Goal: Task Accomplishment & Management: Complete application form

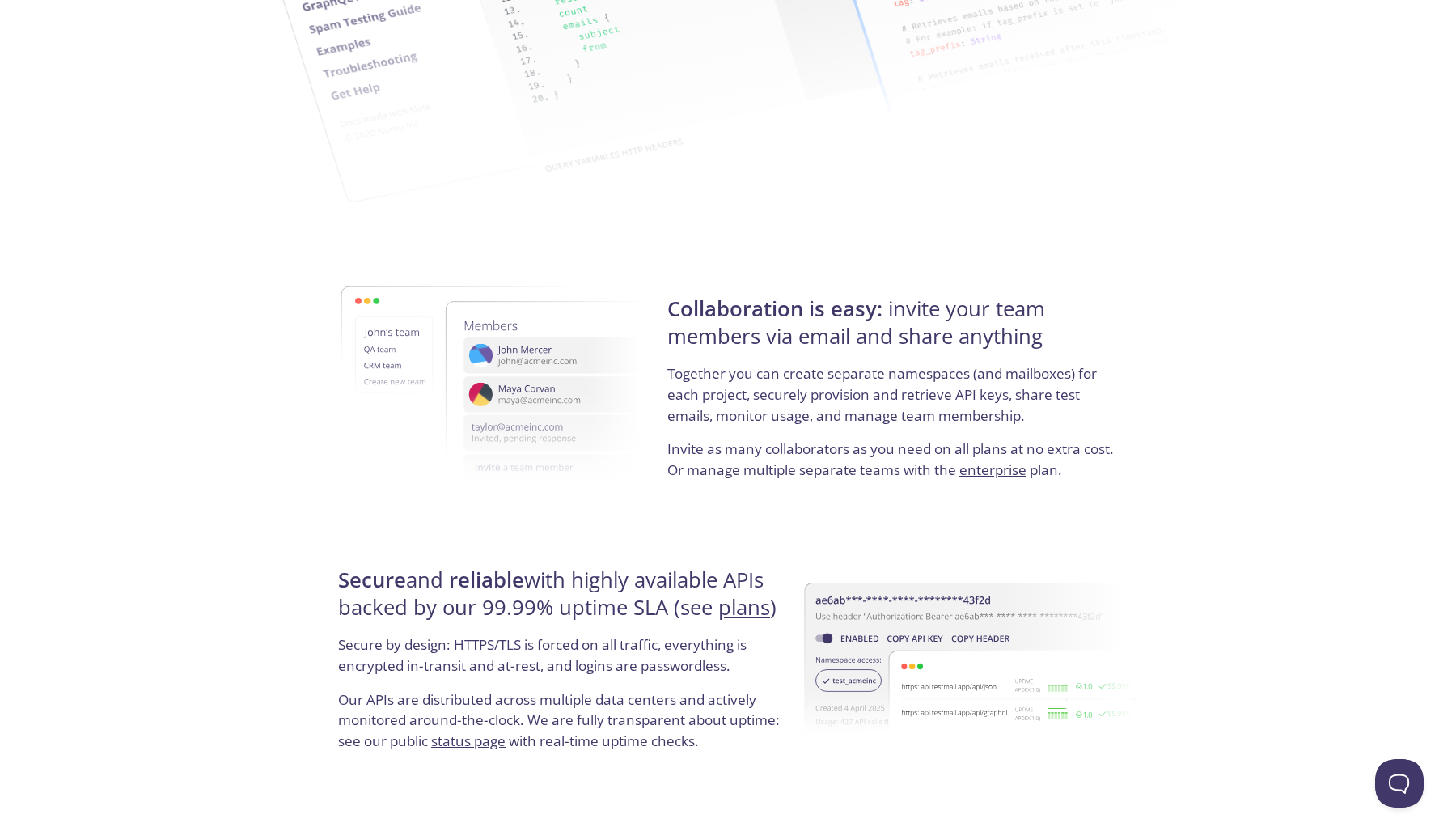
scroll to position [2627, 0]
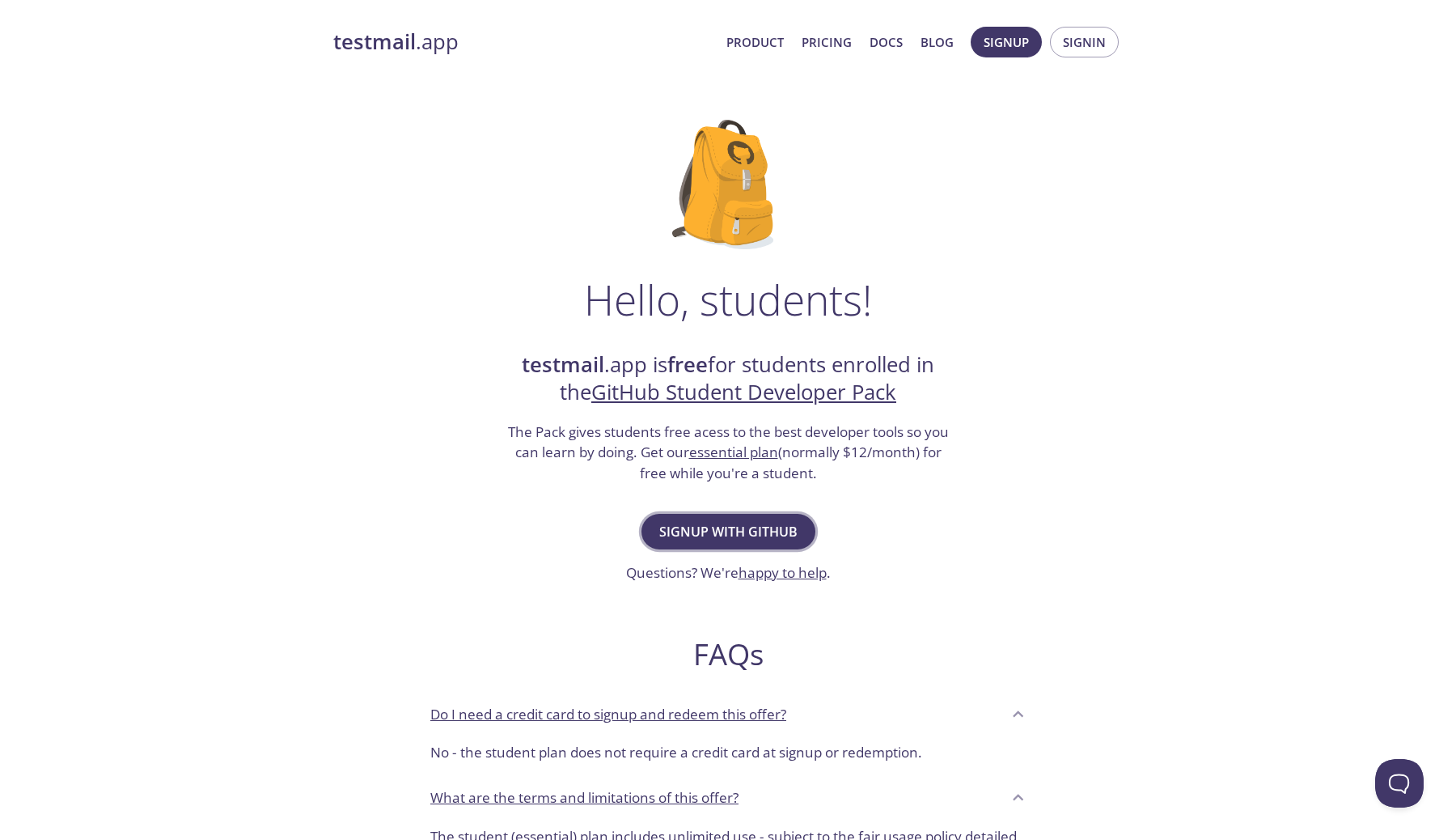
click at [781, 533] on span "Signup with GitHub" at bounding box center [728, 531] width 138 height 22
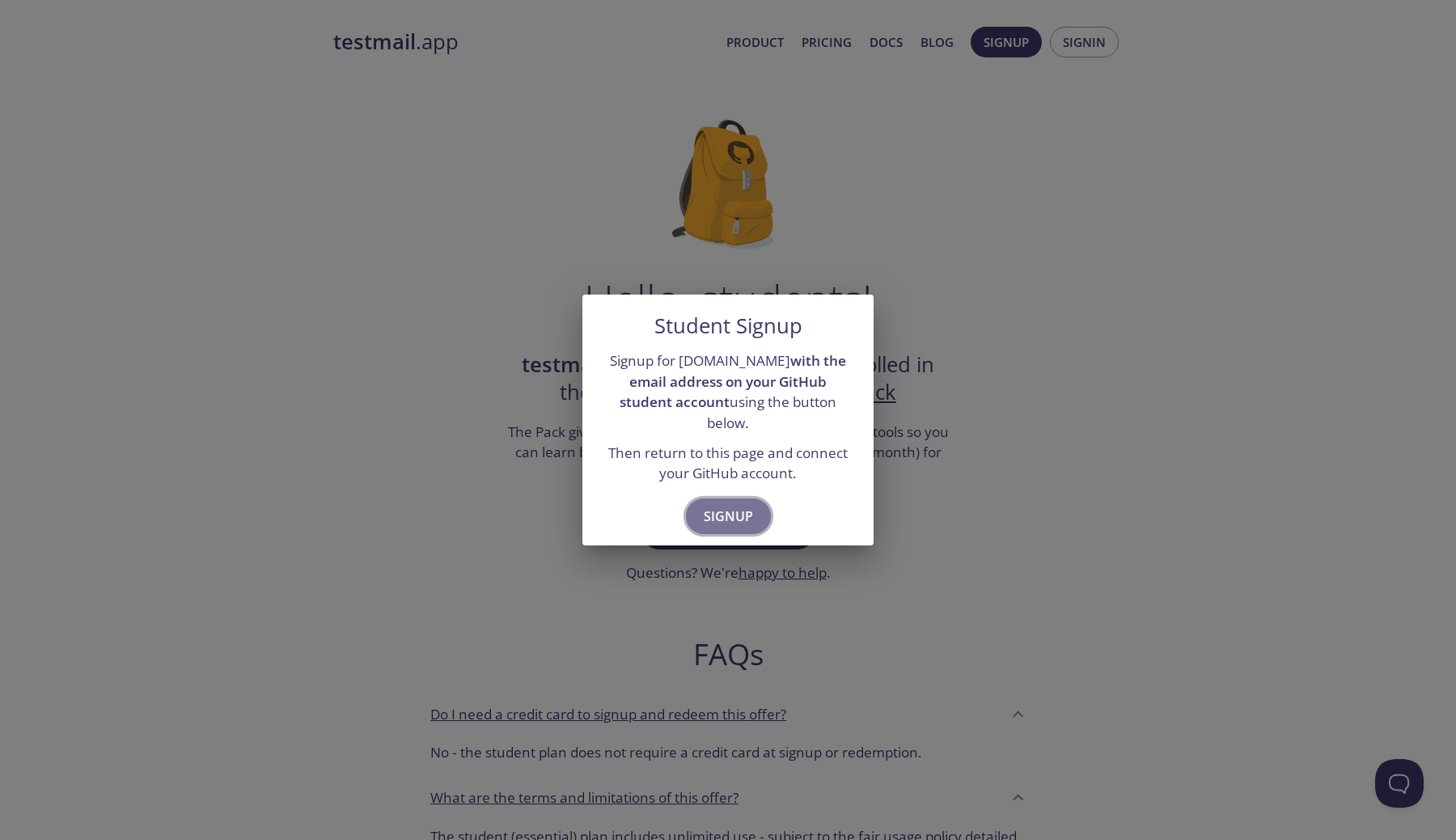
click at [737, 505] on span "Signup" at bounding box center [728, 516] width 49 height 22
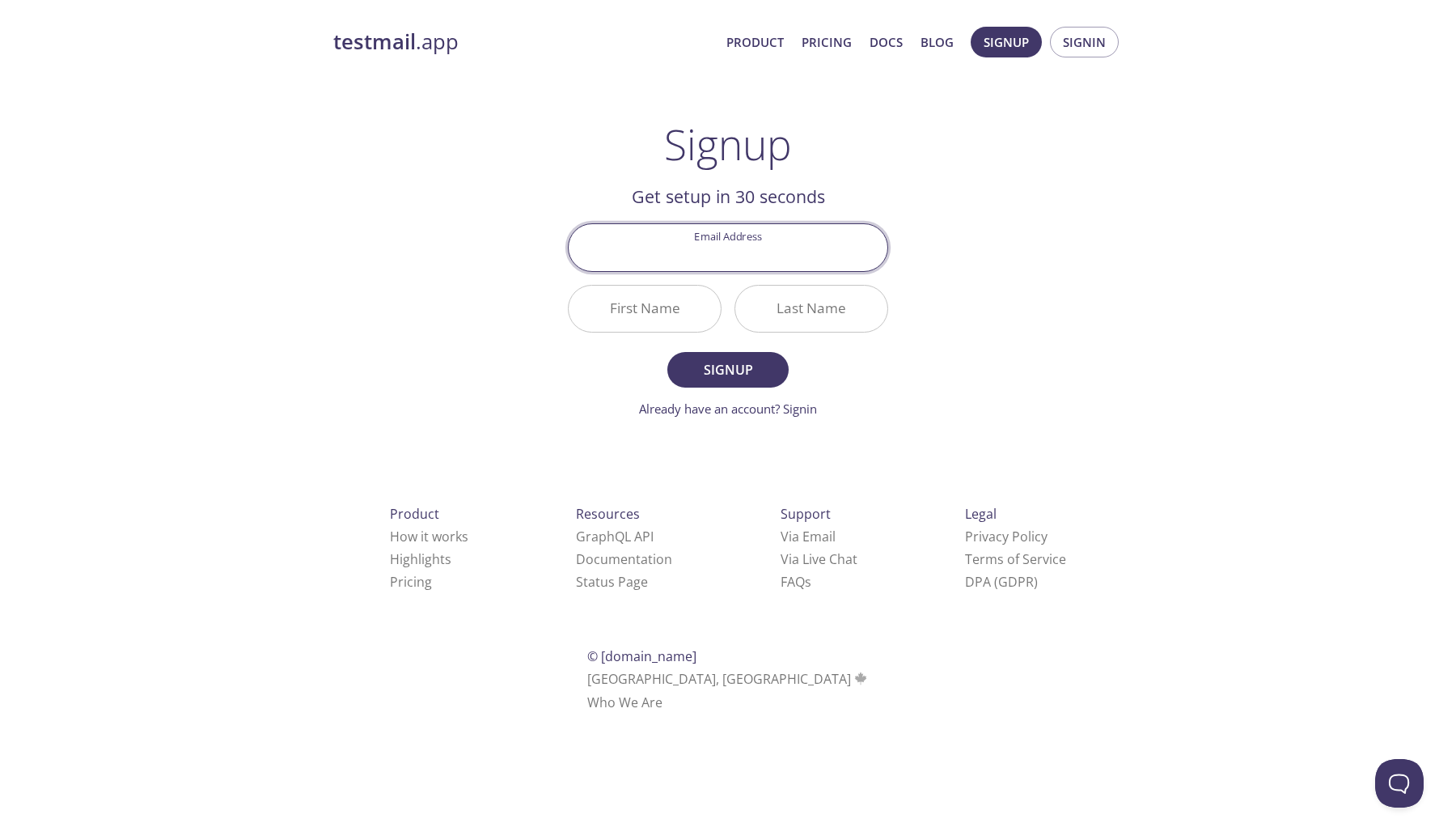
click at [725, 265] on input "Email Address" at bounding box center [728, 248] width 319 height 46
type input "[EMAIL_ADDRESS][DOMAIN_NAME]"
type input "[PERSON_NAME]"
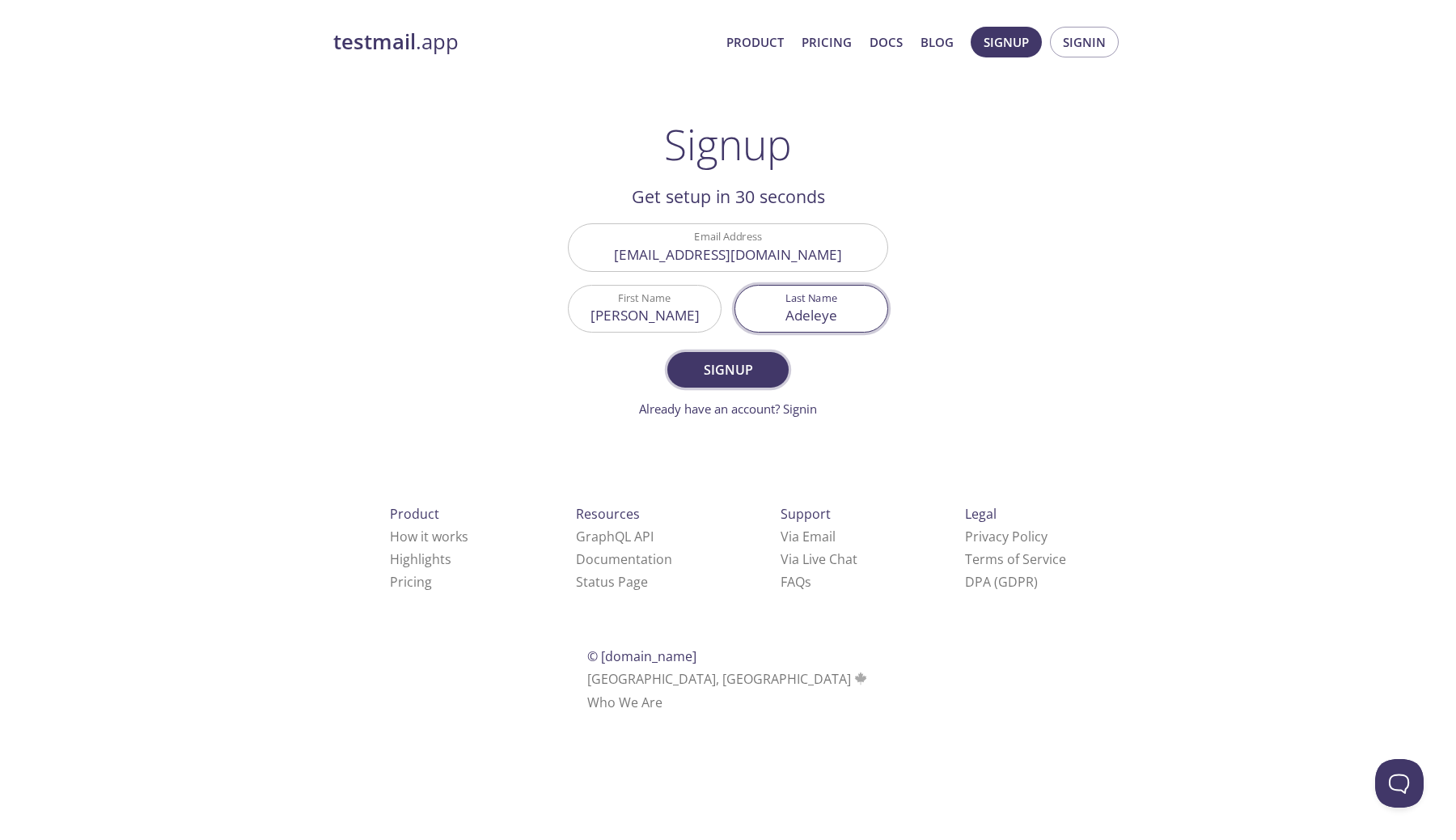
type input "Adeleye"
click at [728, 365] on span "Signup" at bounding box center [728, 370] width 86 height 22
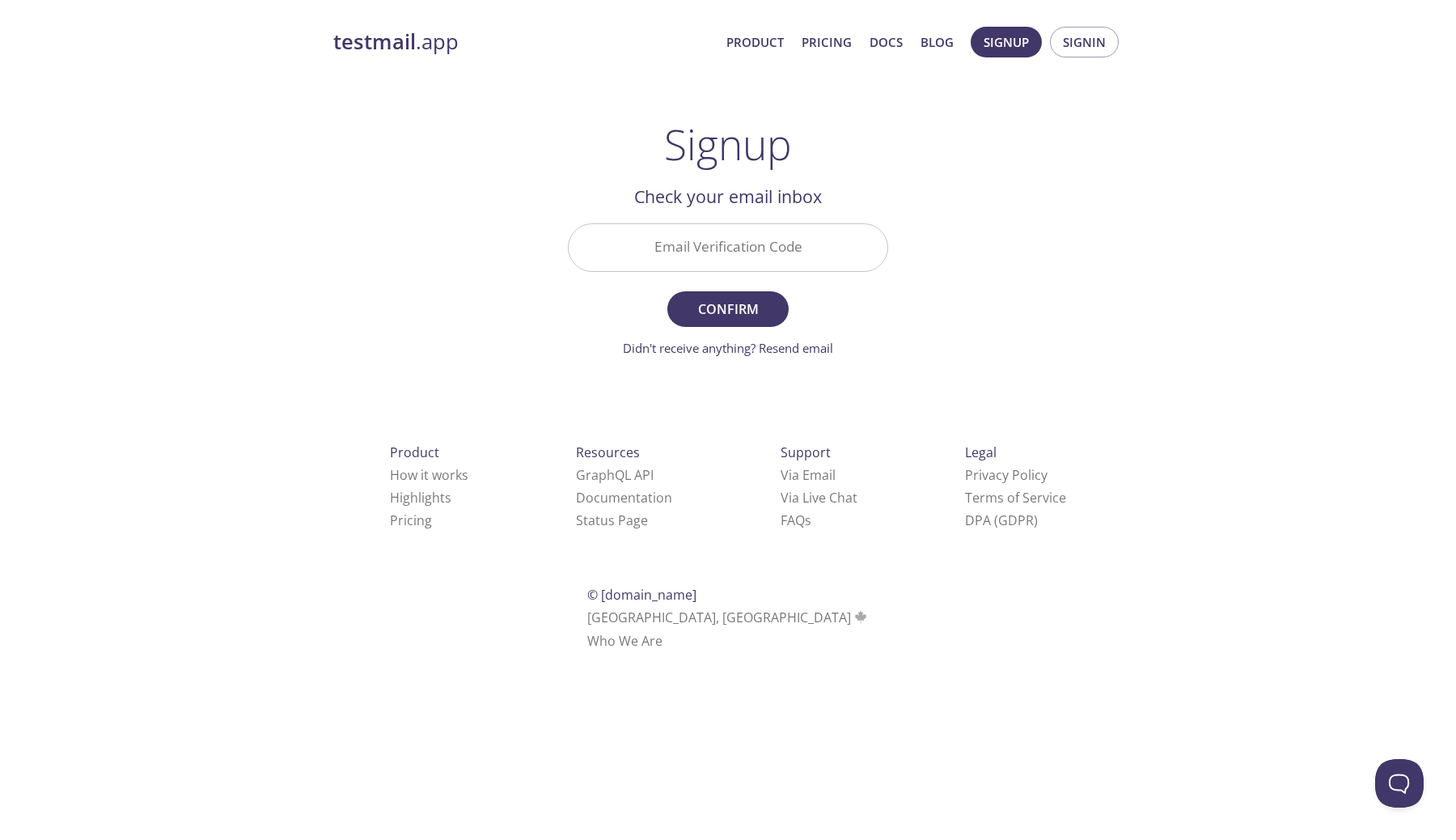
click at [728, 246] on input "Email Verification Code" at bounding box center [728, 248] width 319 height 46
click at [693, 237] on input "Email Verification Code" at bounding box center [728, 248] width 319 height 46
type input "37G1S9Q"
click at [743, 308] on span "Confirm" at bounding box center [728, 309] width 86 height 22
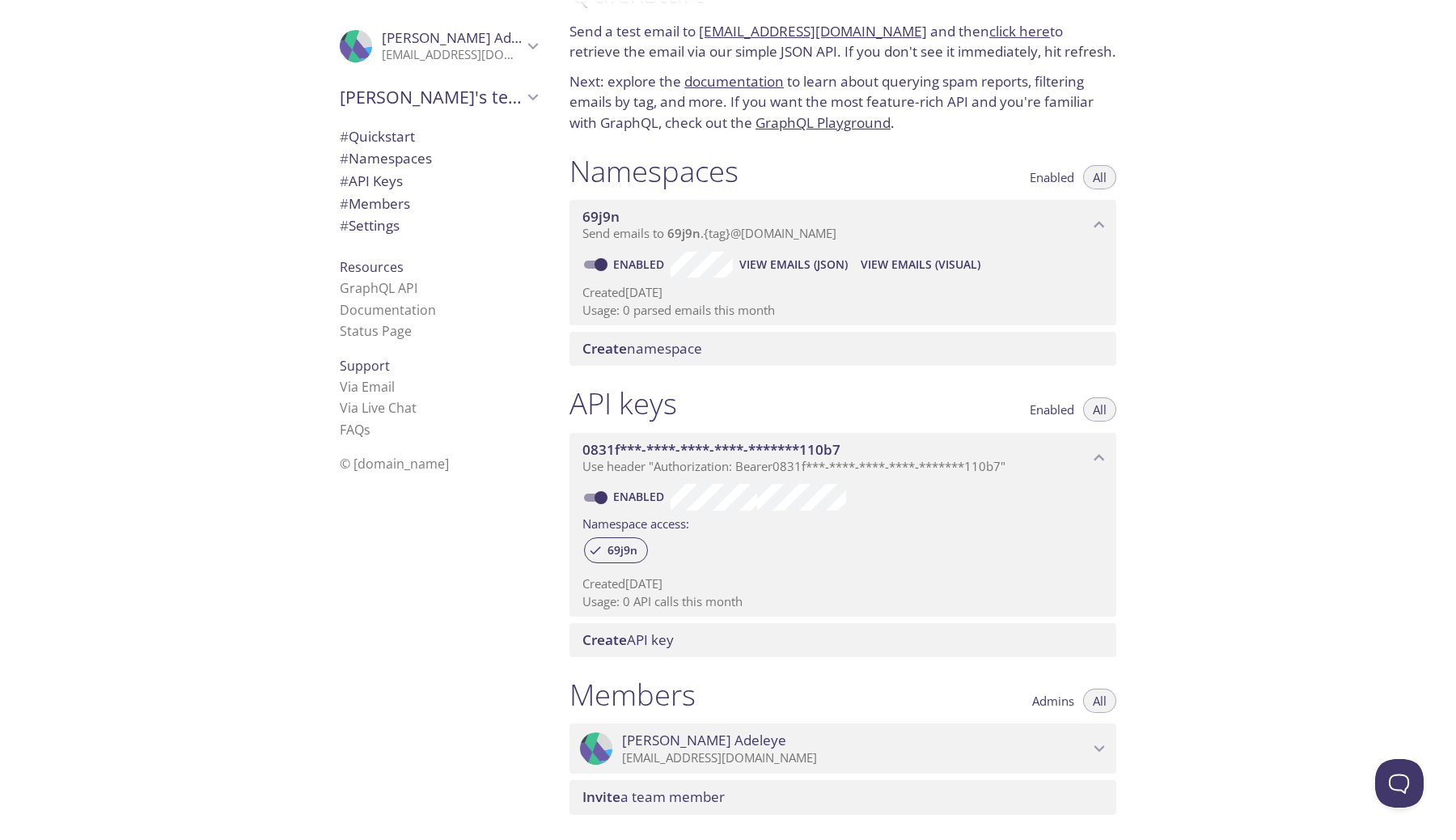
scroll to position [49, 0]
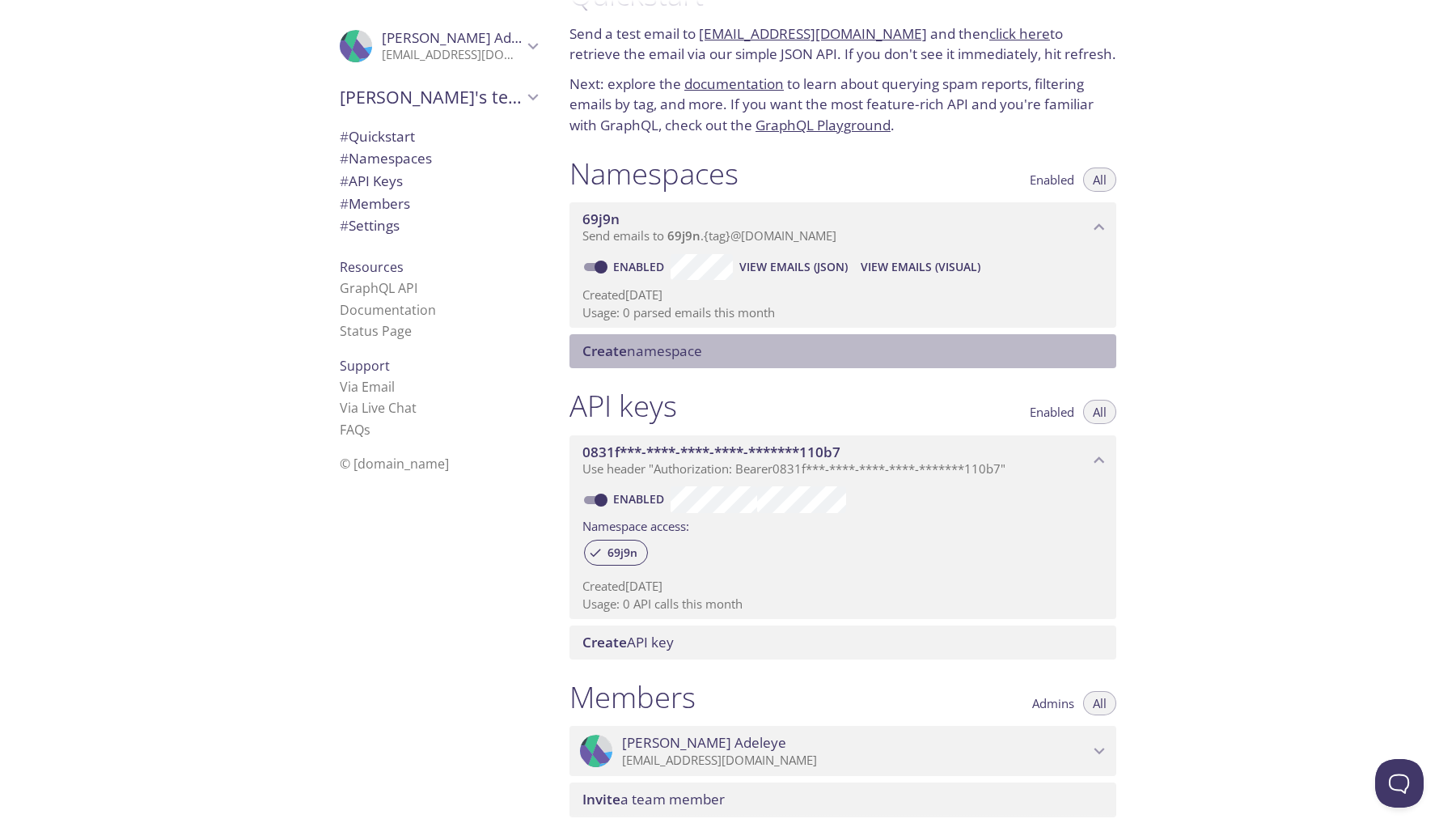
click at [649, 353] on span "Create namespace" at bounding box center [642, 351] width 119 height 19
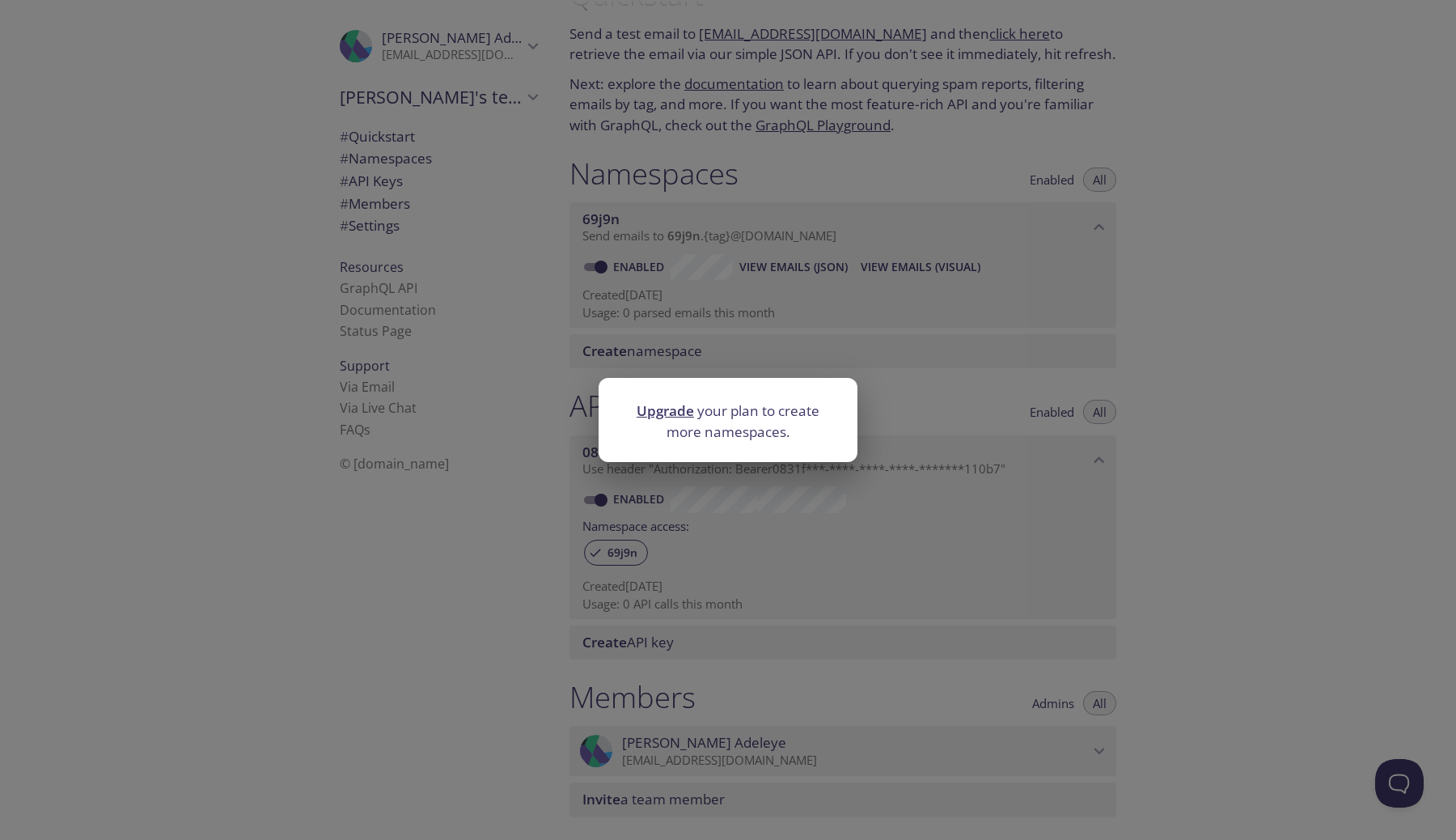
click at [888, 387] on div "Upgrade your plan to create more namespaces." at bounding box center [728, 420] width 1456 height 840
